Goal: Task Accomplishment & Management: Use online tool/utility

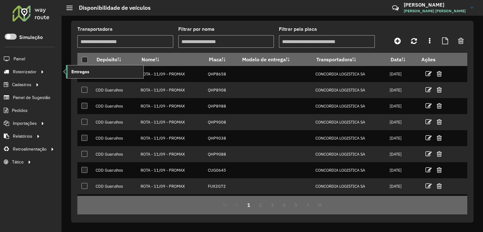
click at [78, 69] on span "Entregas" at bounding box center [80, 71] width 18 height 7
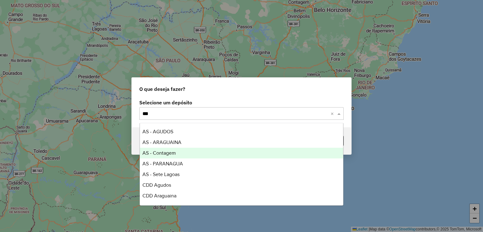
type input "****"
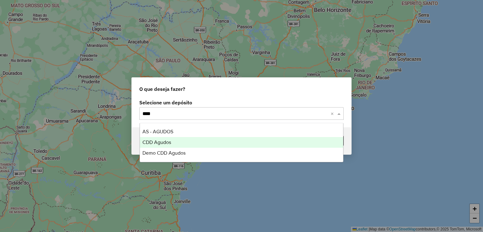
click at [178, 142] on div "CDD Agudos" at bounding box center [241, 142] width 203 height 11
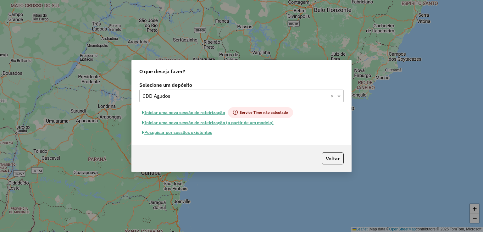
click at [188, 115] on button "Iniciar uma nova sessão de roteirização" at bounding box center [183, 112] width 89 height 11
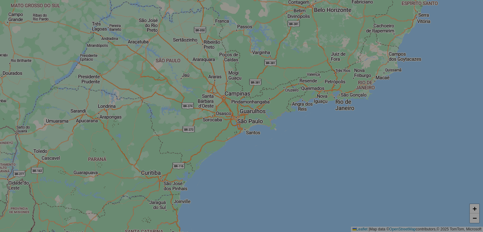
select select "*"
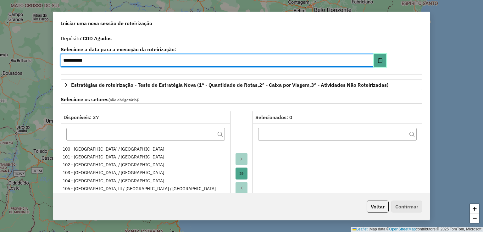
click at [380, 63] on button "Choose Date" at bounding box center [380, 60] width 12 height 13
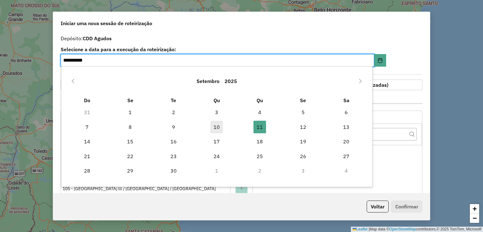
click at [221, 127] on span "10" at bounding box center [216, 127] width 13 height 13
type input "**********"
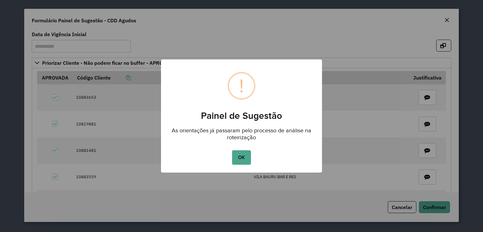
click at [238, 155] on button "OK" at bounding box center [241, 157] width 19 height 14
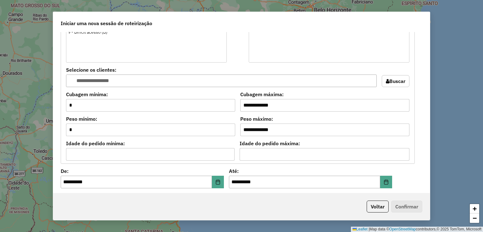
scroll to position [566, 0]
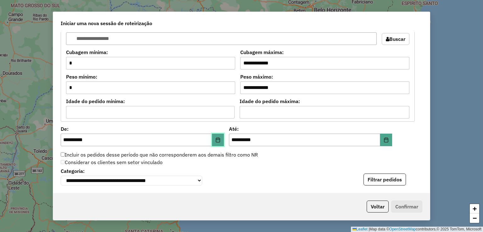
click at [216, 141] on icon "Choose Date" at bounding box center [218, 139] width 4 height 5
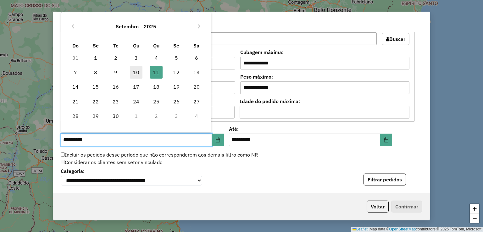
click at [139, 73] on span "10" at bounding box center [136, 72] width 13 height 13
type input "**********"
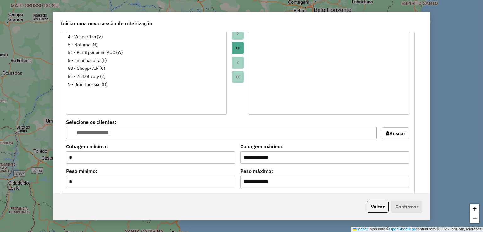
scroll to position [377, 0]
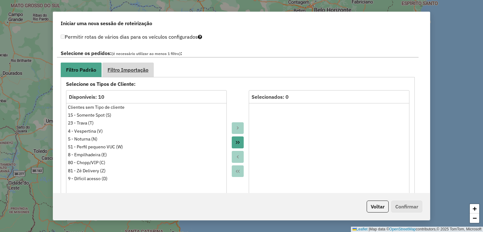
click at [128, 67] on span "Filtro Importação" at bounding box center [127, 69] width 41 height 5
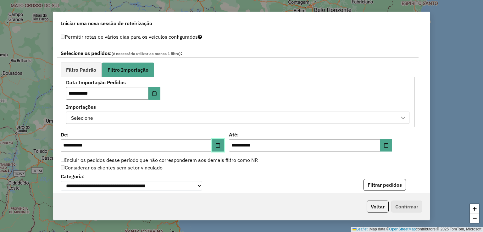
drag, startPoint x: 220, startPoint y: 141, endPoint x: 216, endPoint y: 140, distance: 4.2
click at [220, 141] on button "Choose Date" at bounding box center [218, 145] width 12 height 13
click at [386, 182] on button "Filtrar pedidos" at bounding box center [384, 185] width 42 height 12
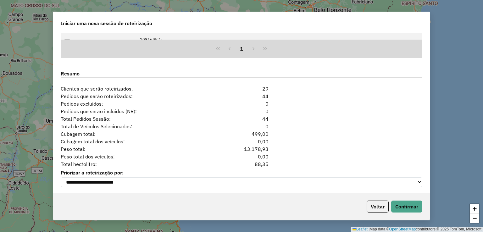
scroll to position [641, 0]
